Goal: Information Seeking & Learning: Understand process/instructions

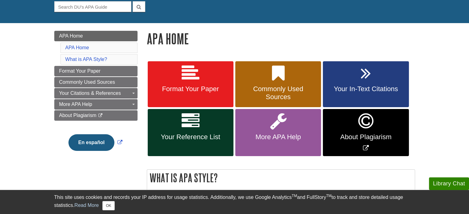
scroll to position [62, 0]
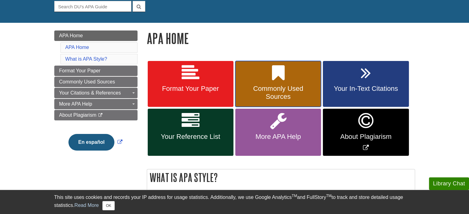
click at [282, 89] on span "Commonly Used Sources" at bounding box center [278, 93] width 76 height 16
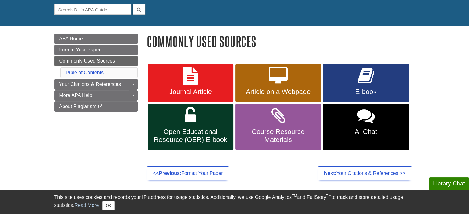
scroll to position [62, 0]
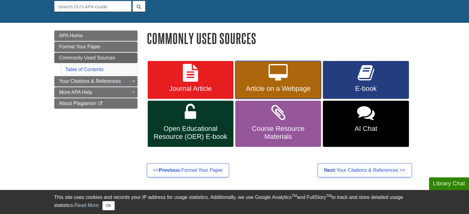
click at [282, 89] on span "Article on a Webpage" at bounding box center [278, 89] width 76 height 8
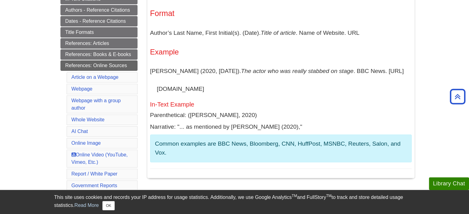
scroll to position [122, 0]
